Goal: Check status: Check status

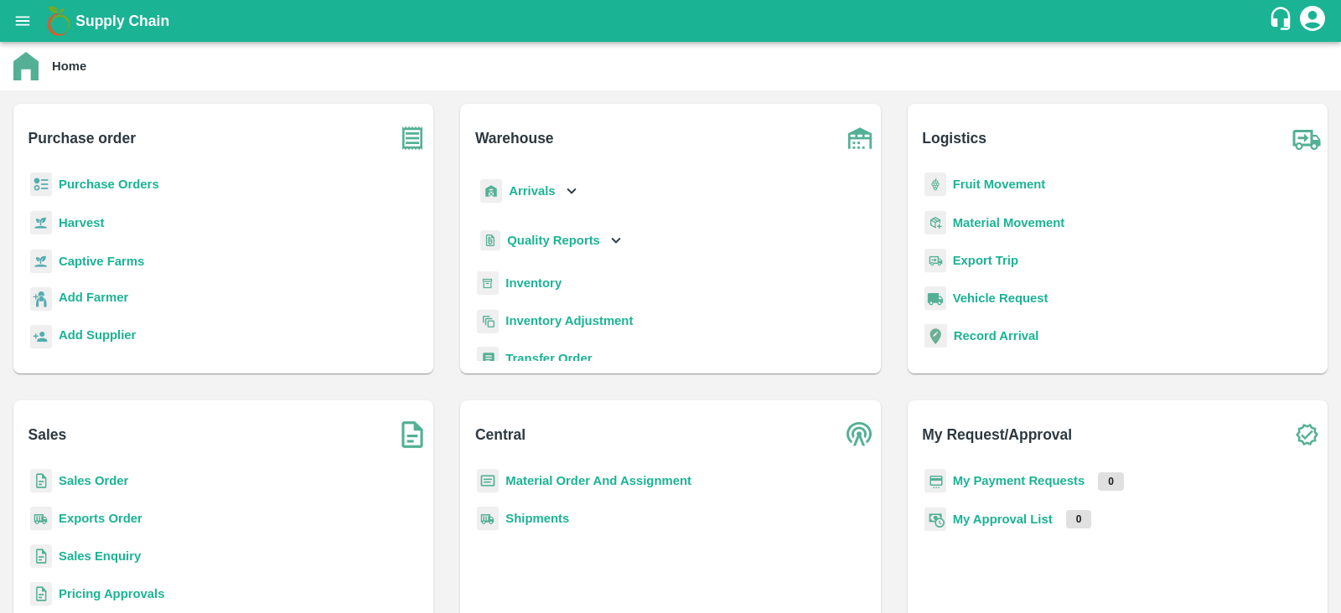
click at [100, 253] on p "Captive Farms" at bounding box center [101, 261] width 85 height 18
click at [98, 256] on b "Captive Farms" at bounding box center [101, 261] width 85 height 13
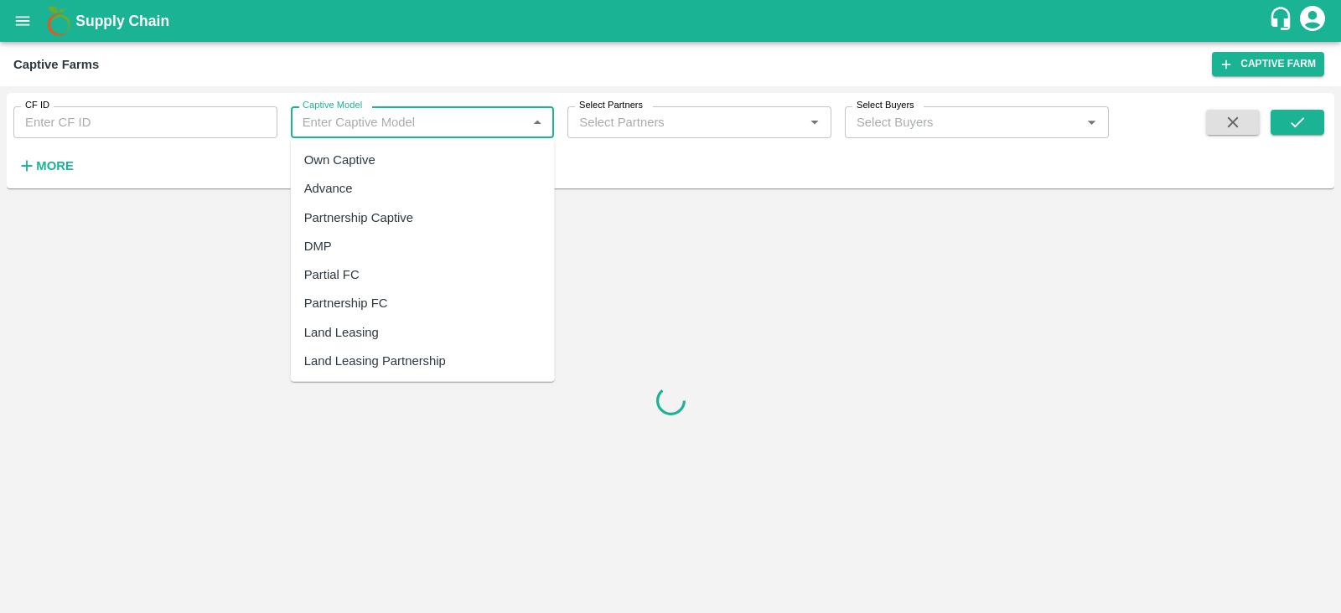
click at [402, 126] on input "Captive Model" at bounding box center [409, 122] width 226 height 22
click at [363, 328] on div "Land Leasing" at bounding box center [341, 332] width 75 height 18
type input "Land Leasing"
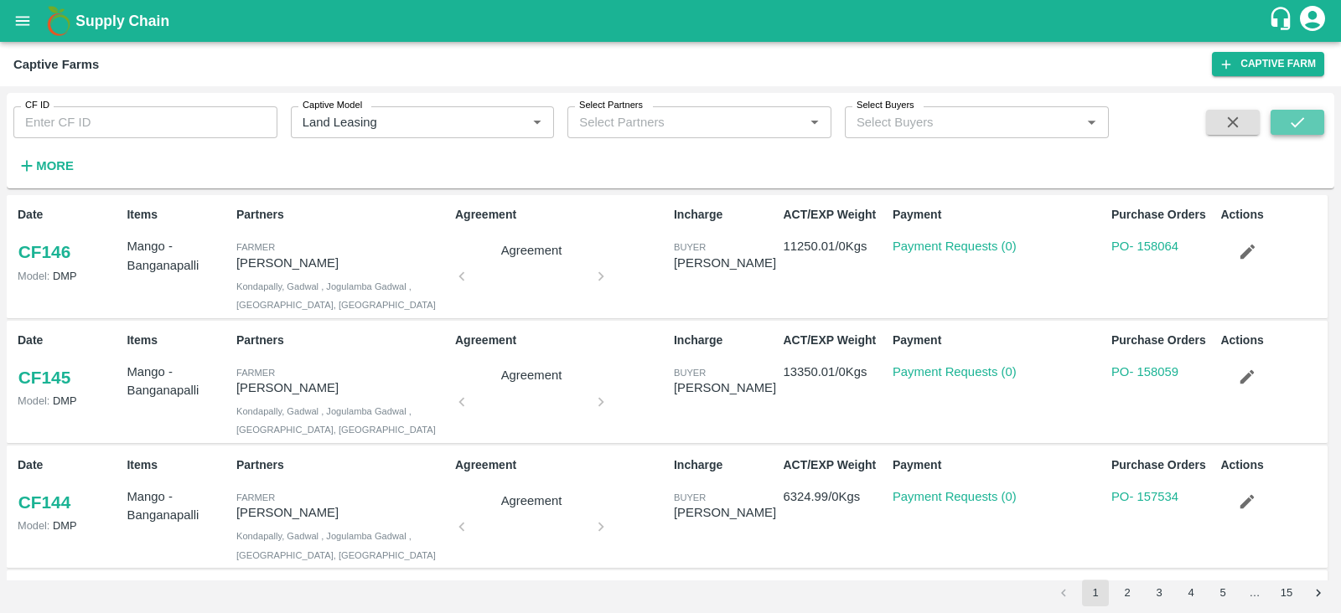
click at [1290, 122] on icon "submit" at bounding box center [1297, 122] width 18 height 18
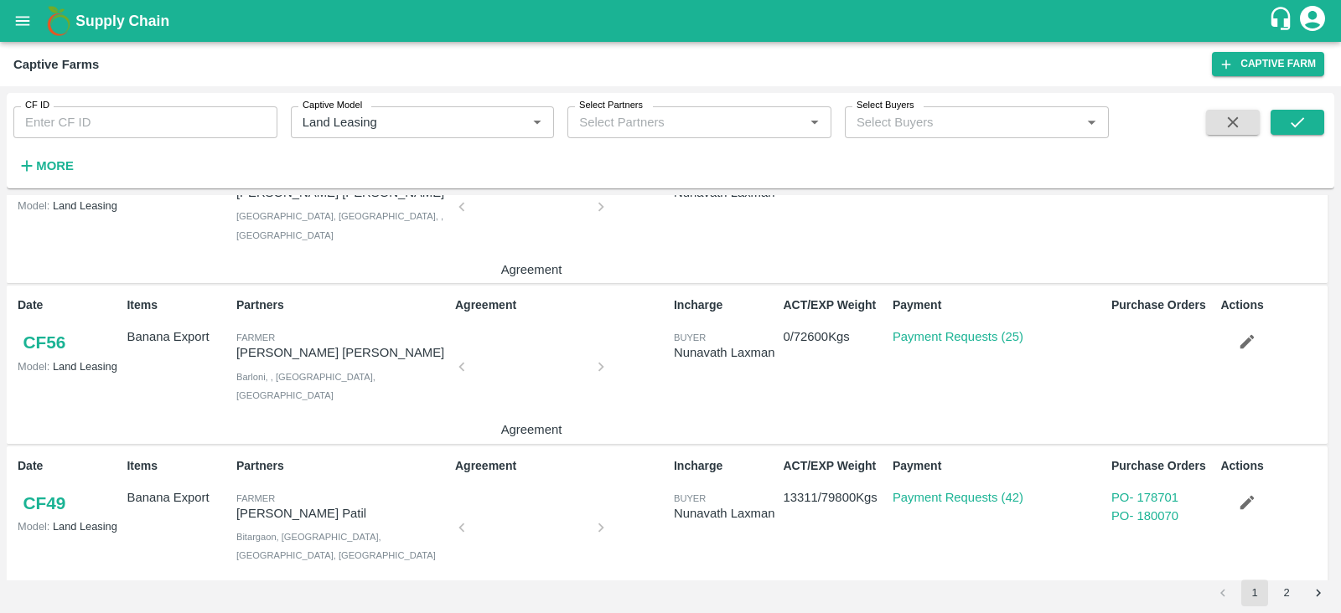
scroll to position [1998, 0]
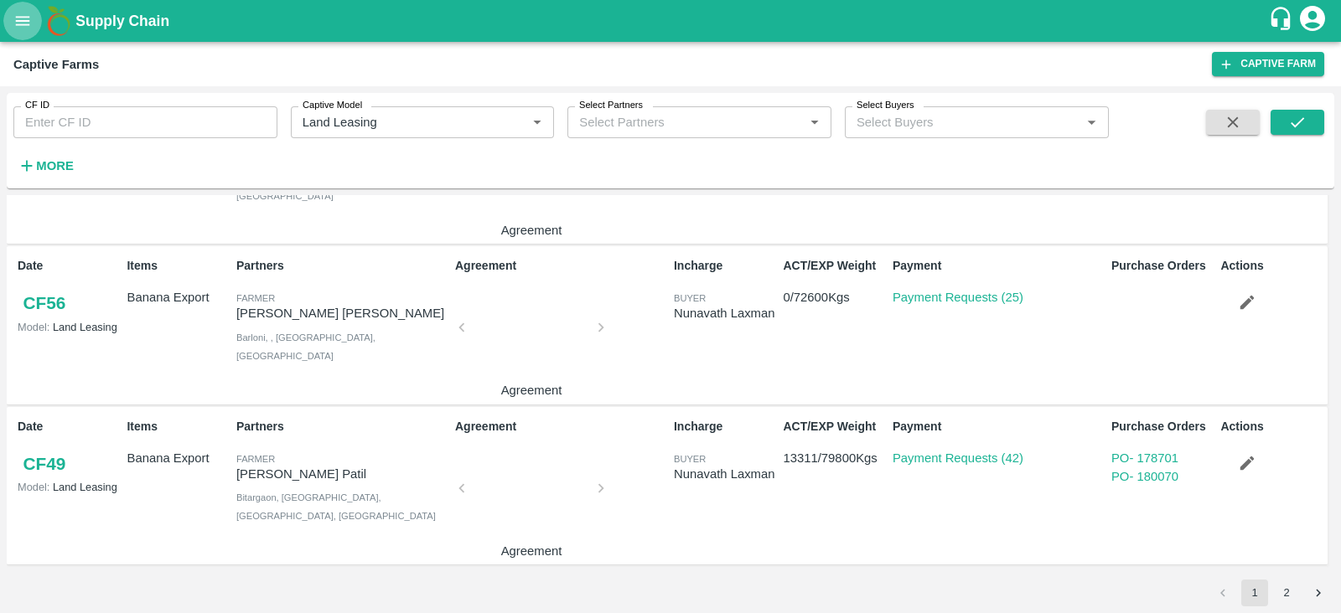
click at [17, 25] on icon "open drawer" at bounding box center [23, 20] width 14 height 9
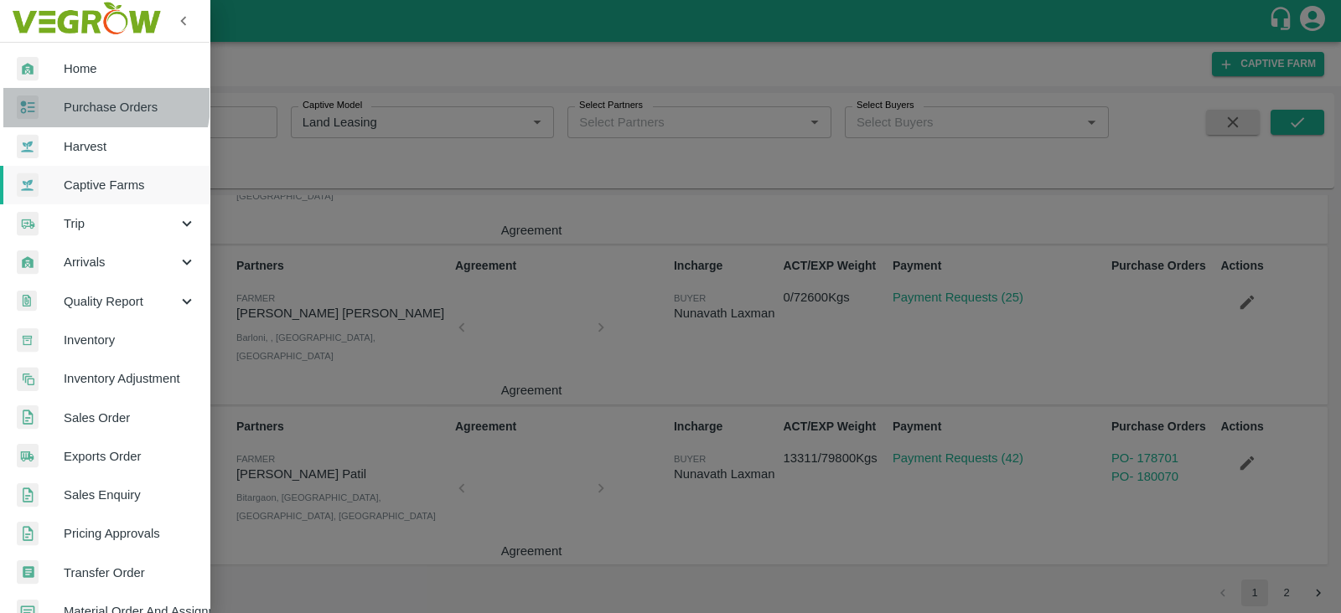
click at [92, 102] on span "Purchase Orders" at bounding box center [130, 107] width 132 height 18
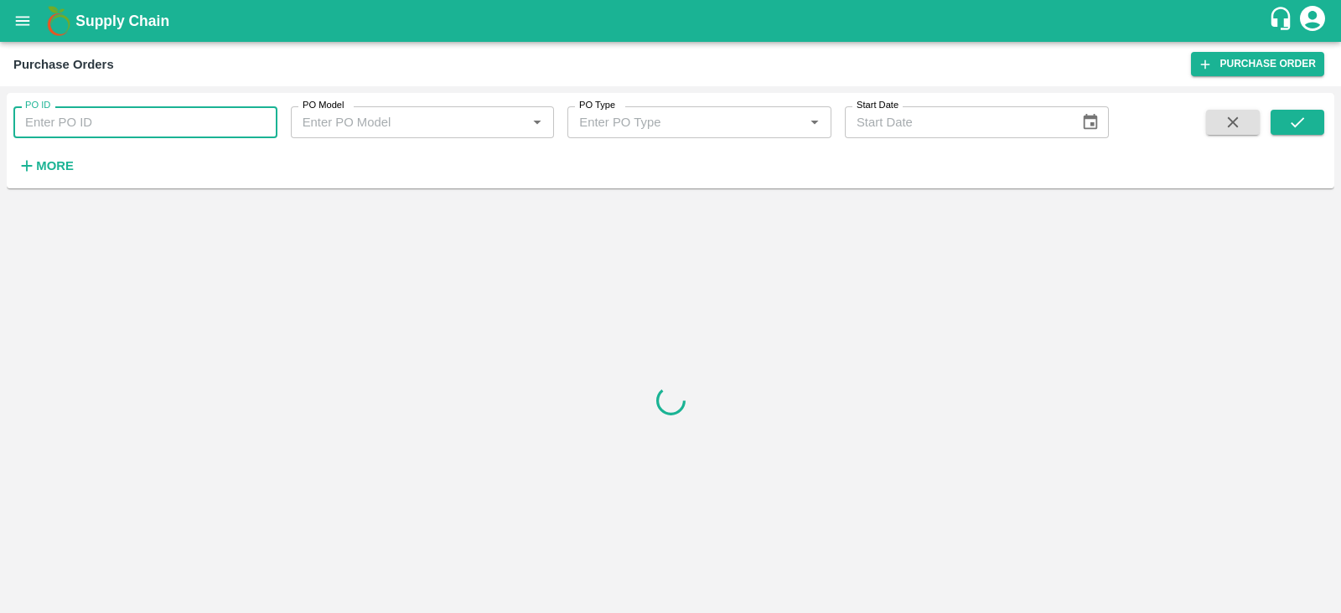
click at [113, 127] on input "PO ID" at bounding box center [145, 122] width 264 height 32
type input "180070"
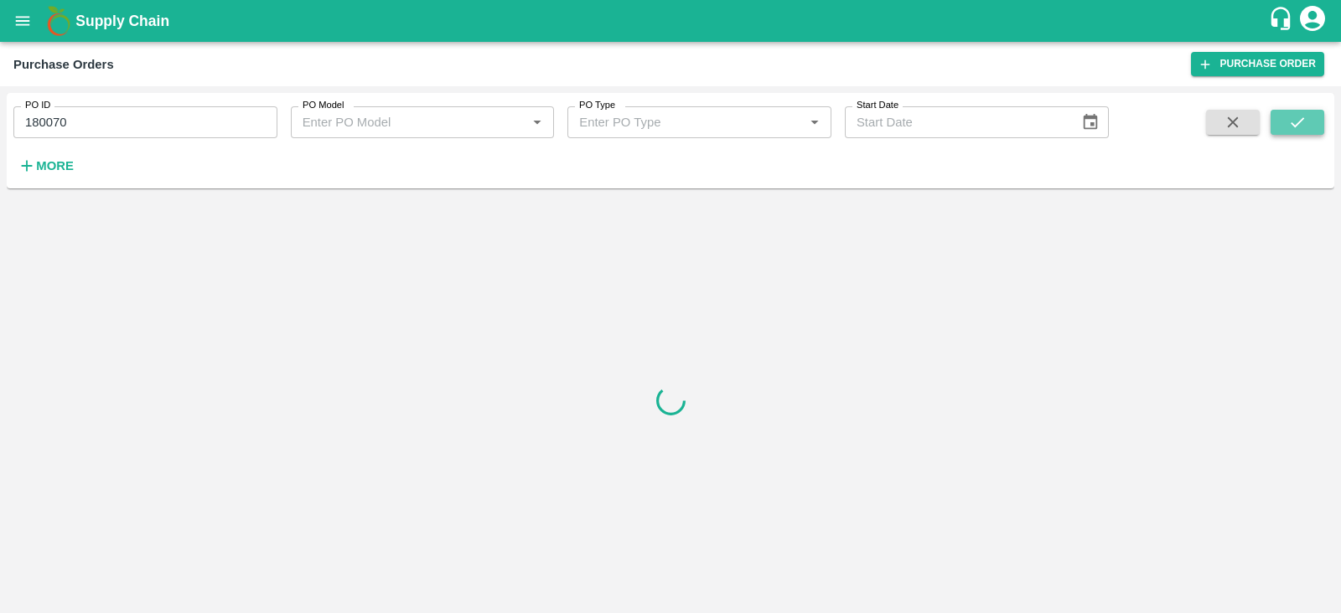
click at [1303, 121] on icon "submit" at bounding box center [1297, 122] width 18 height 18
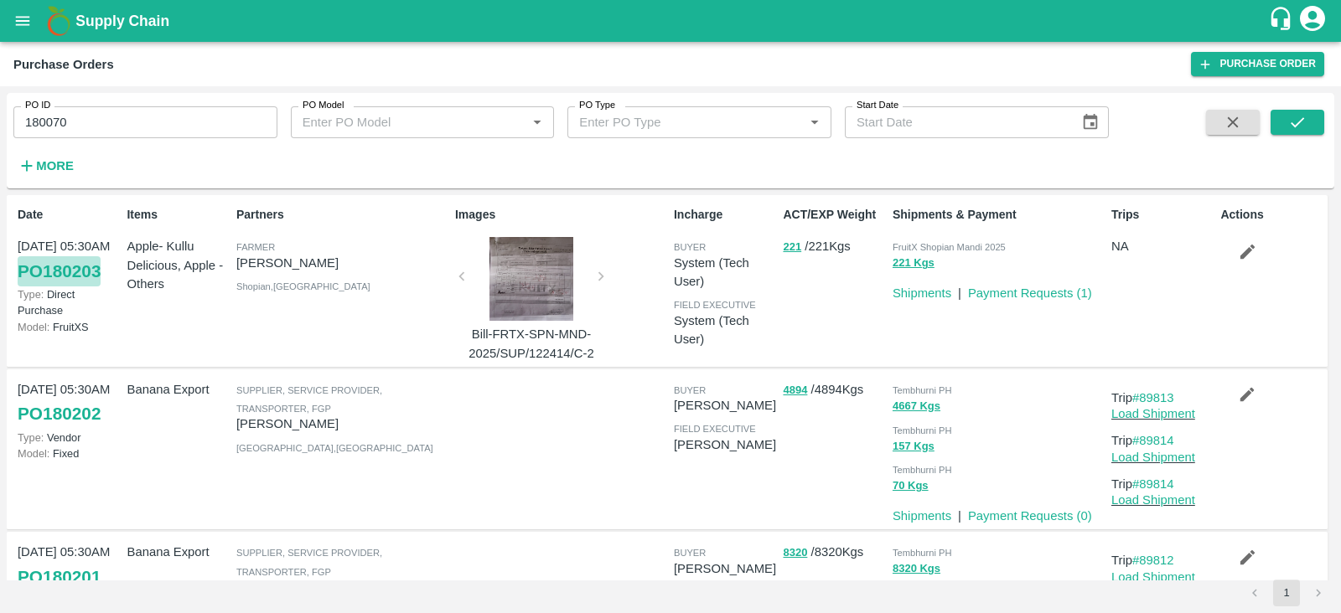
click at [81, 273] on link "PO 180203" at bounding box center [59, 271] width 83 height 30
click at [26, 13] on icon "open drawer" at bounding box center [22, 21] width 18 height 18
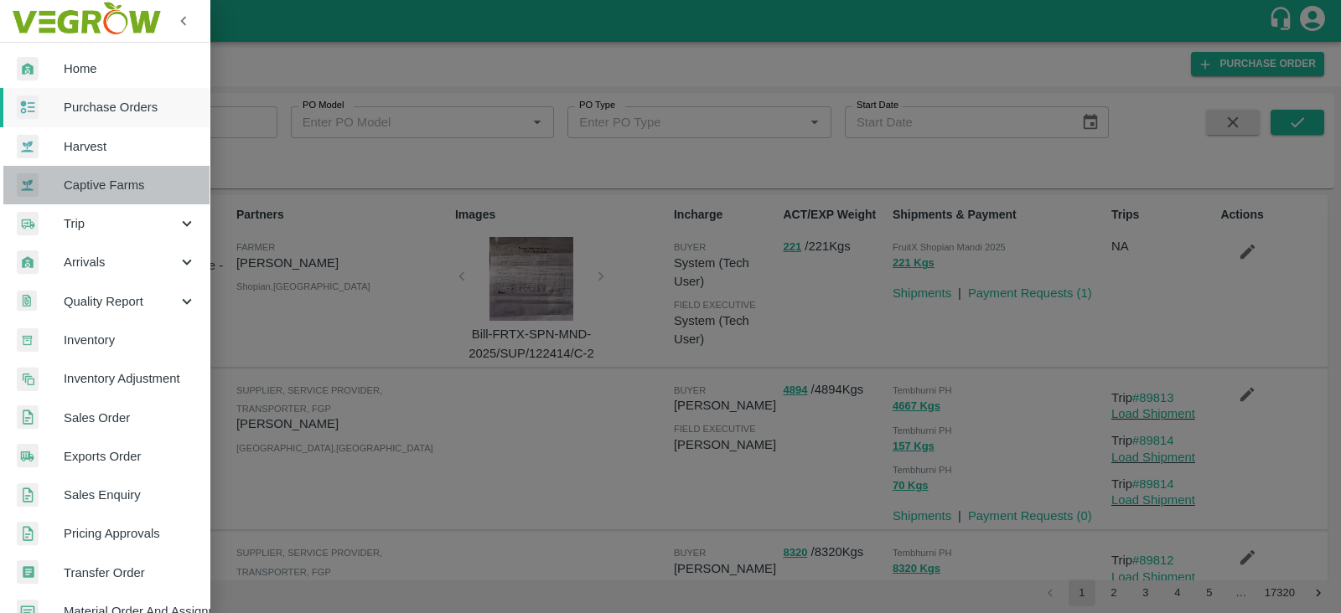
click at [106, 174] on link "Captive Farms" at bounding box center [104, 185] width 209 height 39
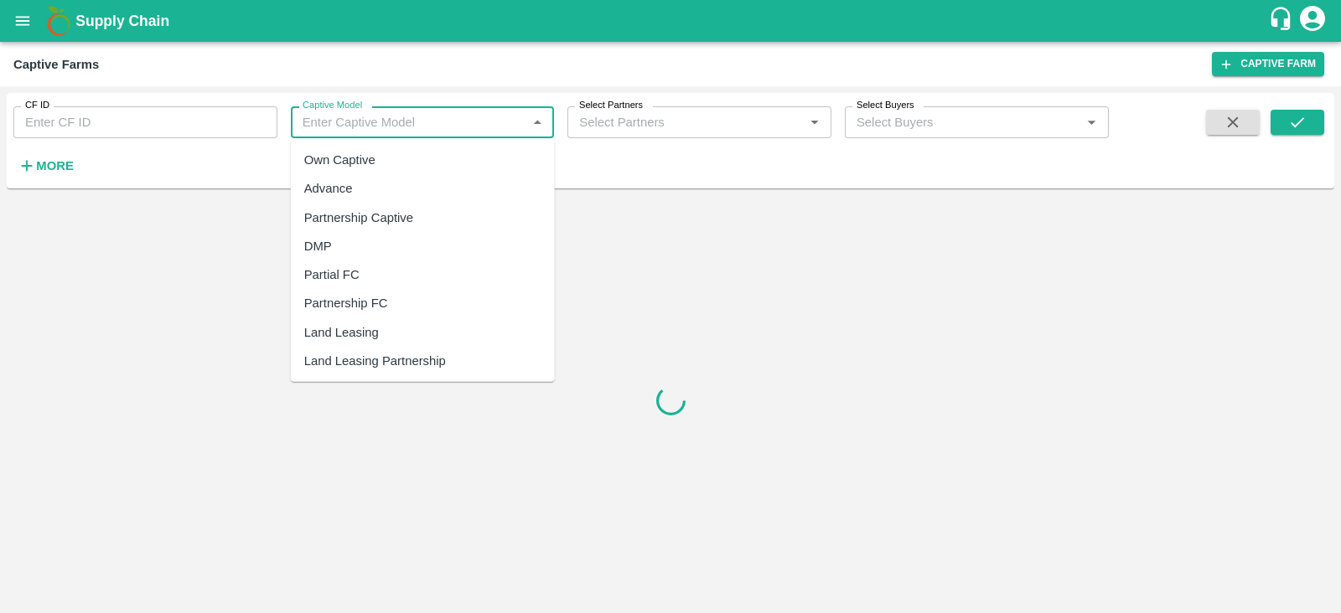
click at [335, 125] on input "Captive Model" at bounding box center [409, 122] width 226 height 22
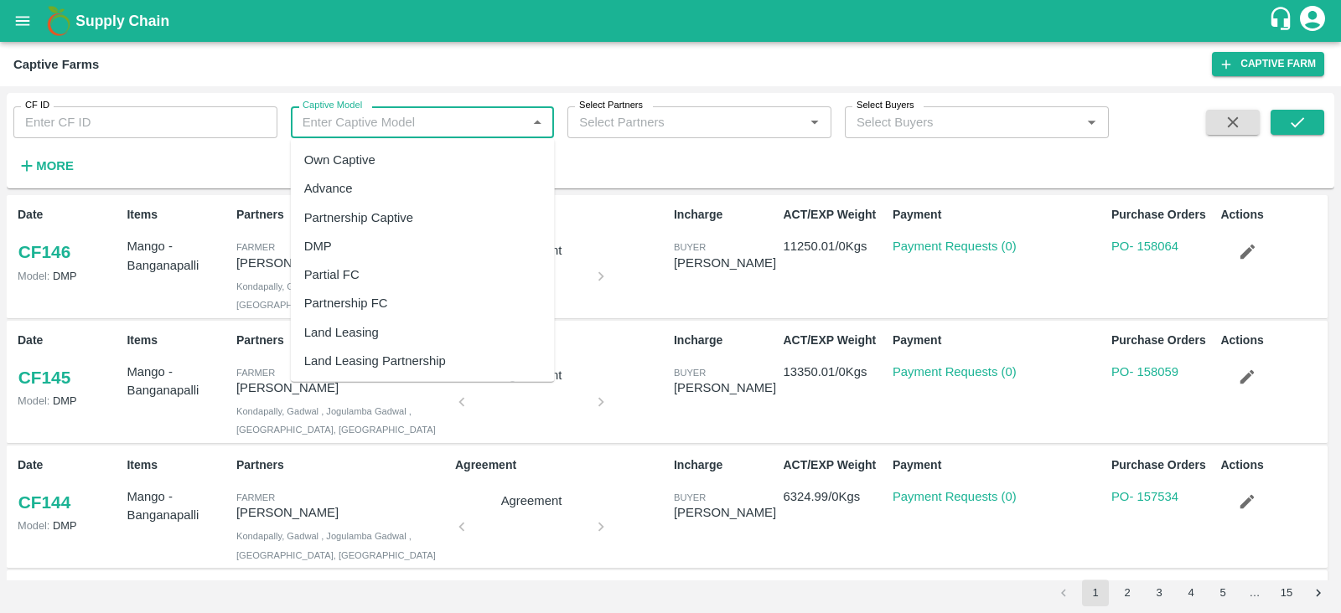
click at [346, 330] on div "Land Leasing" at bounding box center [341, 332] width 75 height 18
type input "Land Leasing"
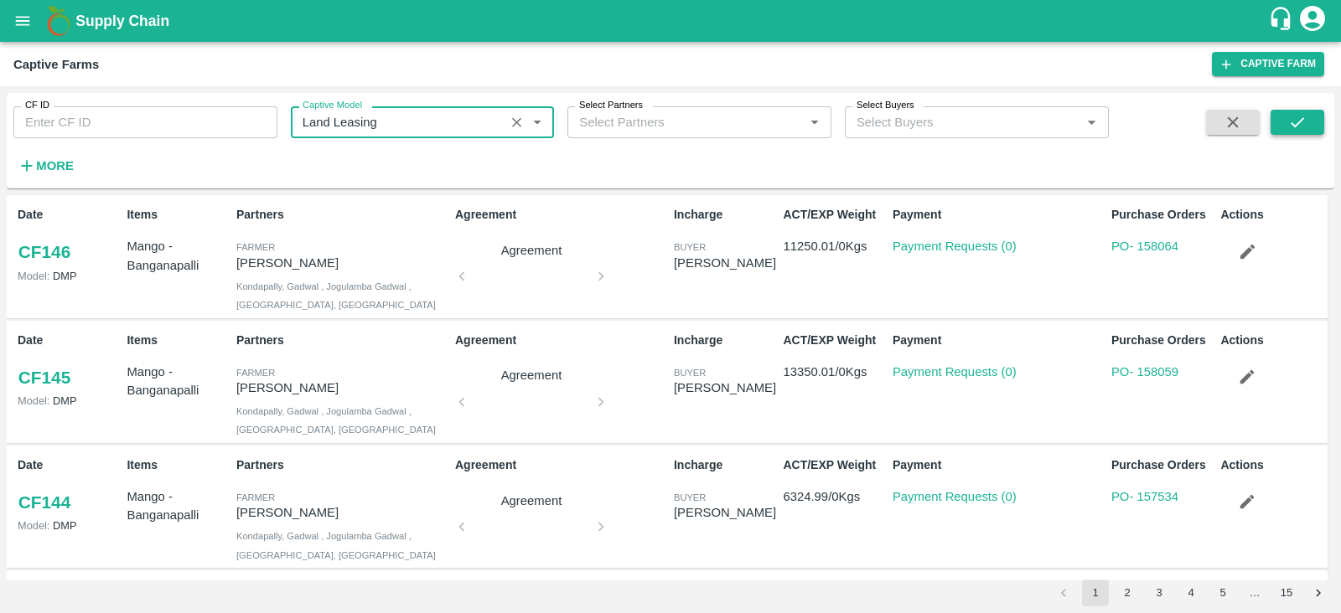
click at [1310, 122] on button "submit" at bounding box center [1297, 122] width 54 height 25
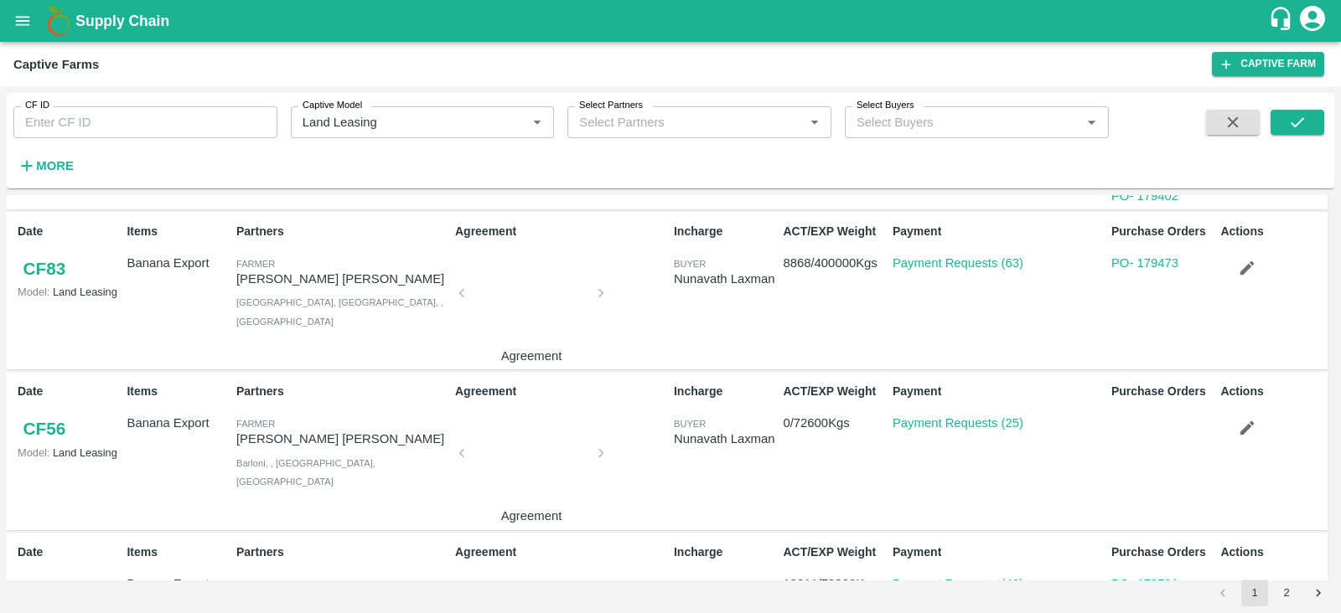
scroll to position [1998, 0]
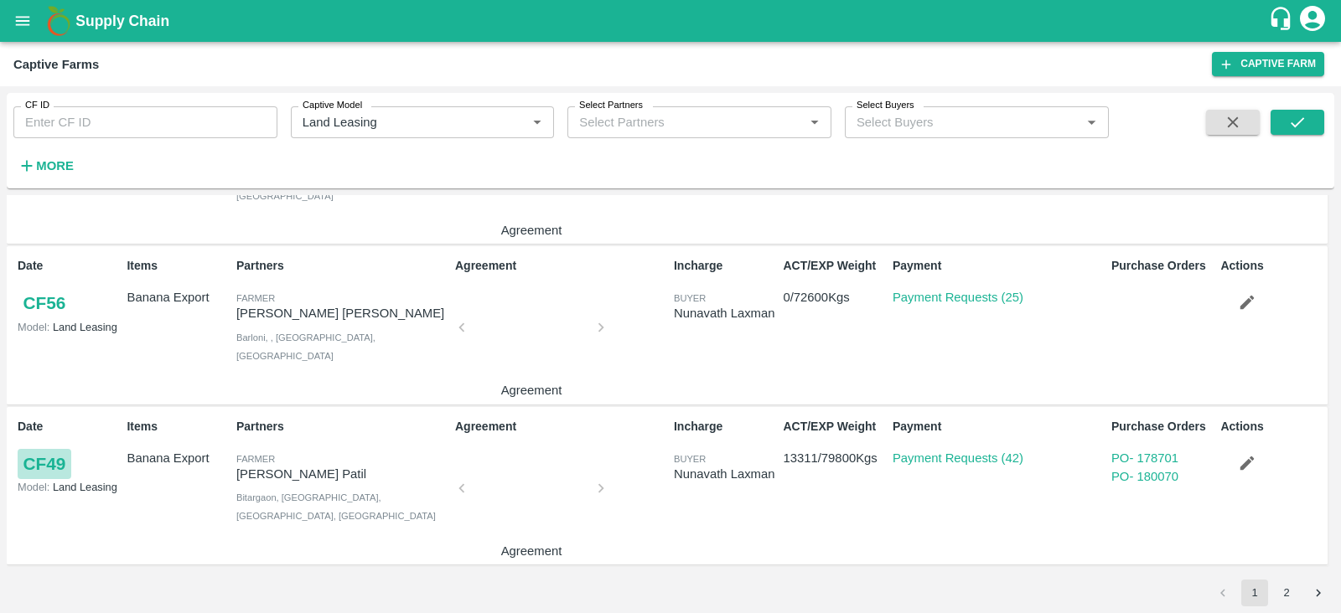
click at [63, 457] on link "CF 49" at bounding box center [45, 464] width 54 height 30
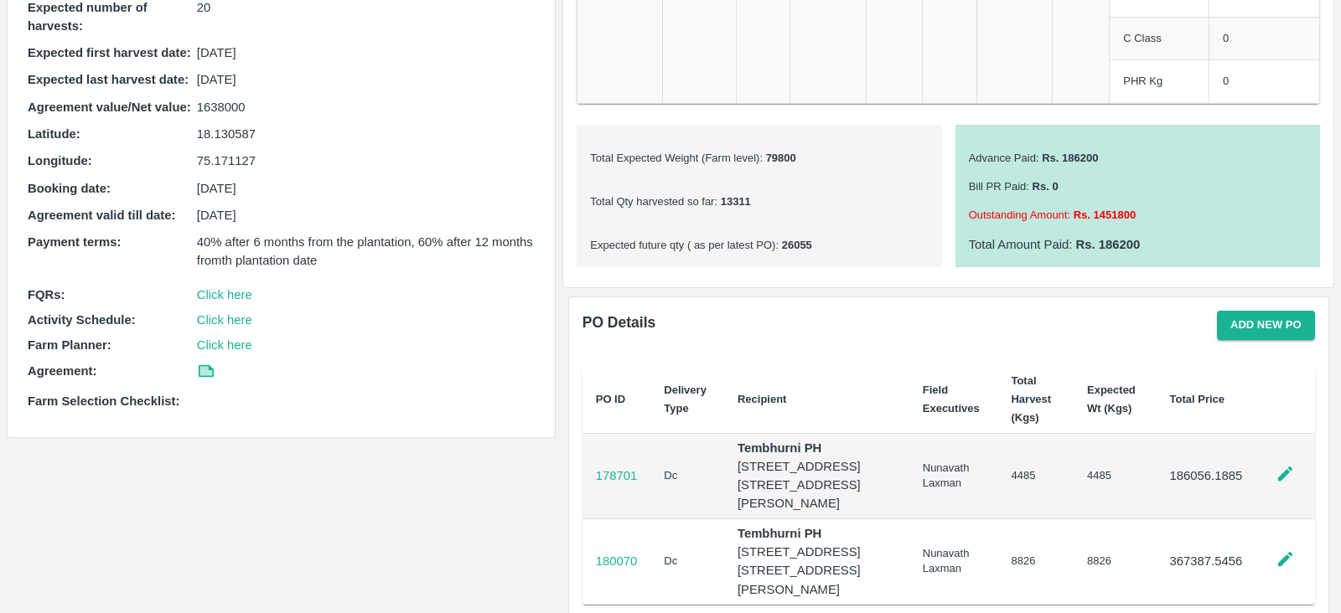
scroll to position [426, 0]
click at [804, 240] on b "26055" at bounding box center [795, 245] width 34 height 13
click at [830, 240] on p "Expected future qty ( as per latest PO) : 26055" at bounding box center [759, 246] width 338 height 16
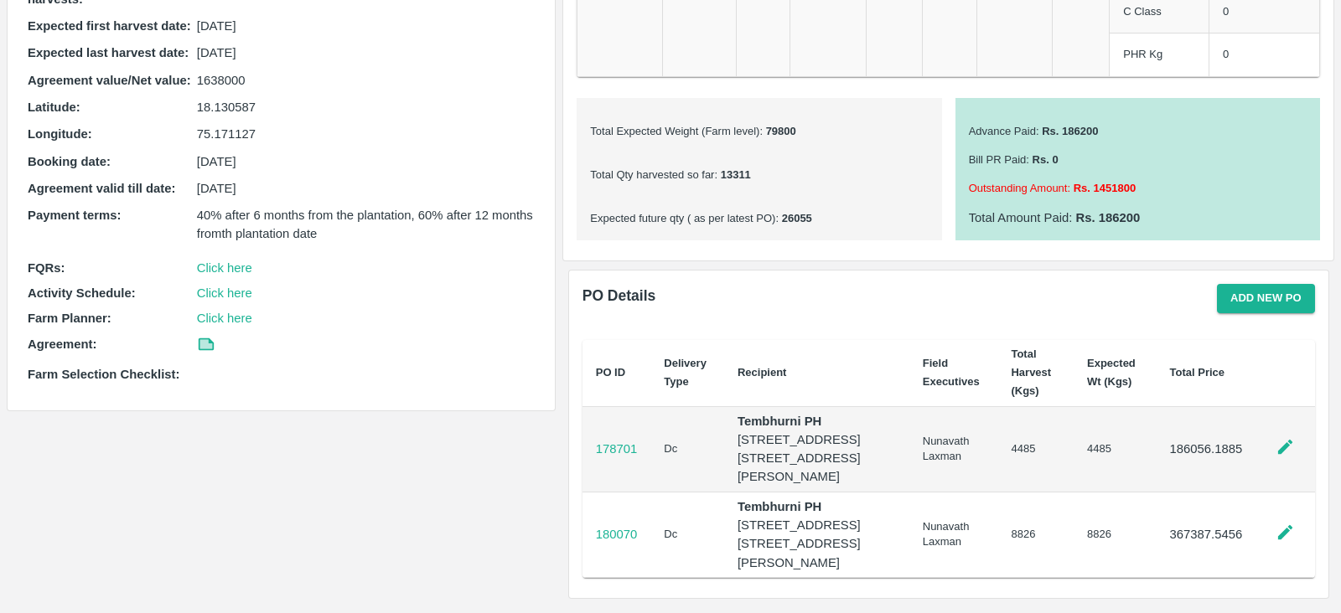
scroll to position [0, 0]
